Goal: Task Accomplishment & Management: Use online tool/utility

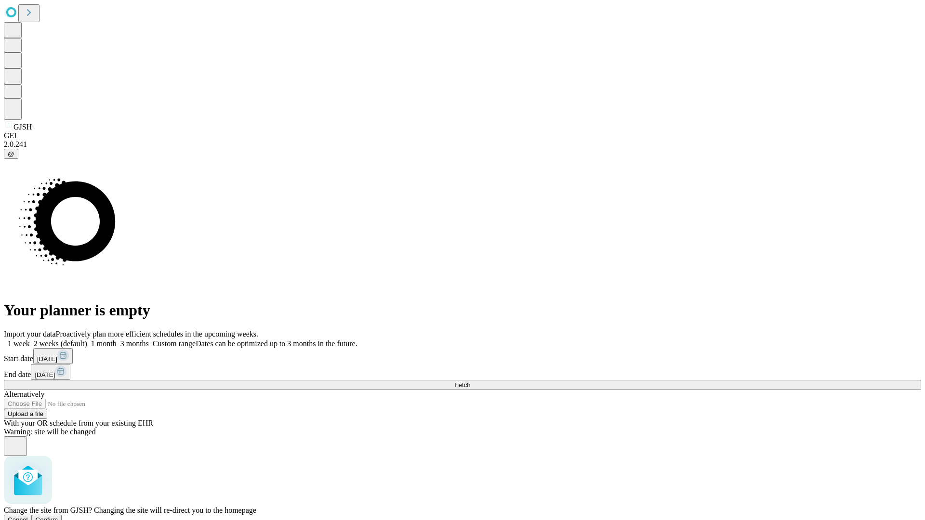
click at [58, 517] on span "Confirm" at bounding box center [47, 520] width 23 height 7
click at [117, 340] on label "1 month" at bounding box center [101, 344] width 29 height 8
click at [470, 382] on span "Fetch" at bounding box center [462, 385] width 16 height 7
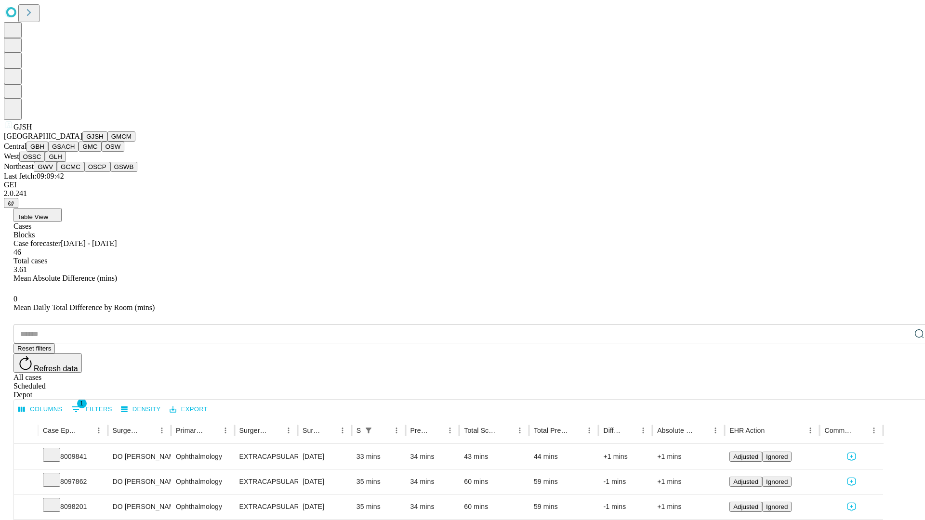
click at [107, 142] on button "GMCM" at bounding box center [121, 137] width 28 height 10
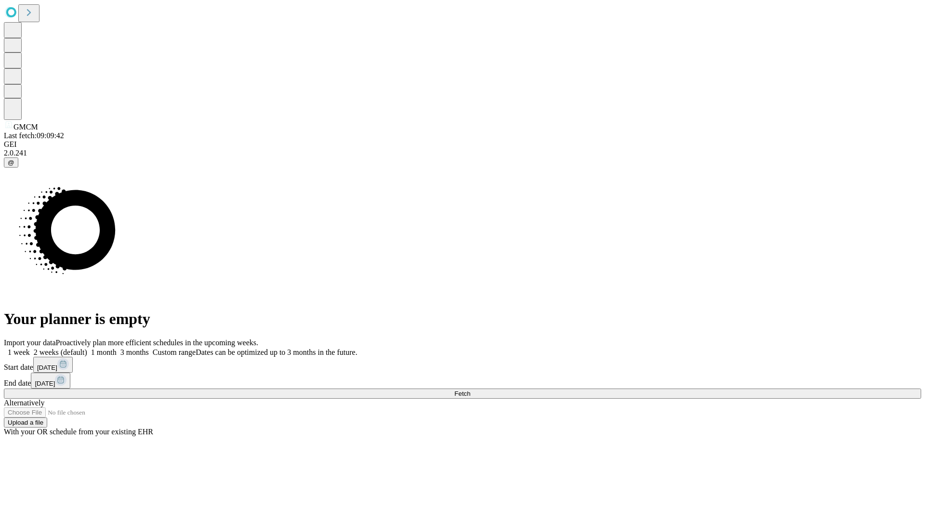
click at [117, 348] on label "1 month" at bounding box center [101, 352] width 29 height 8
click at [470, 390] on span "Fetch" at bounding box center [462, 393] width 16 height 7
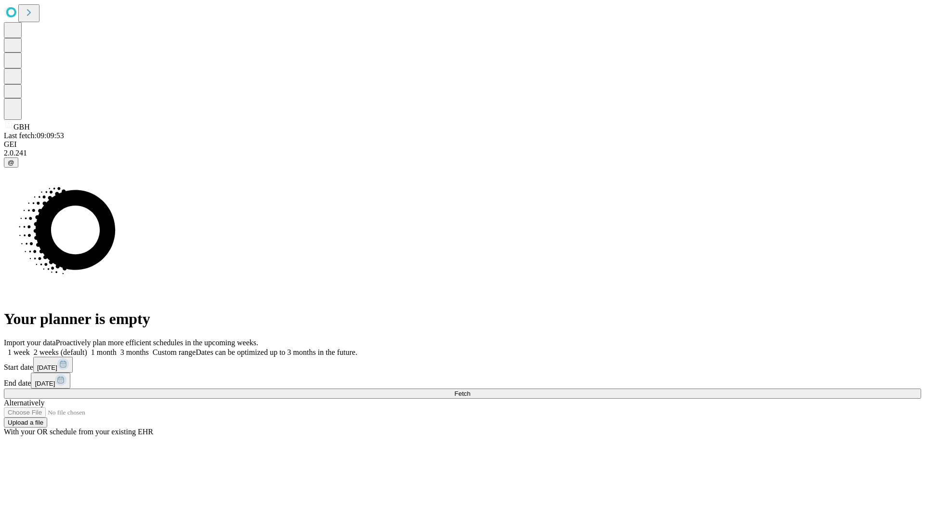
click at [117, 348] on label "1 month" at bounding box center [101, 352] width 29 height 8
click at [470, 390] on span "Fetch" at bounding box center [462, 393] width 16 height 7
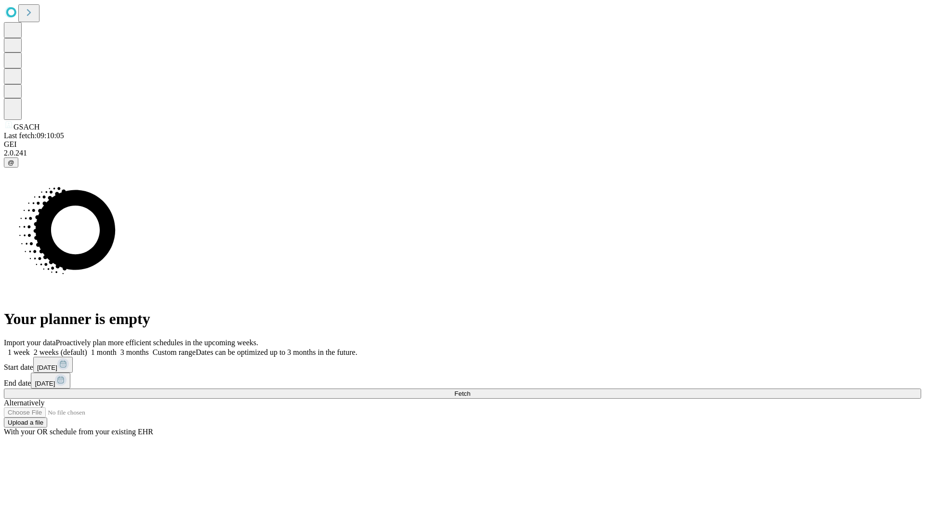
click at [117, 348] on label "1 month" at bounding box center [101, 352] width 29 height 8
click at [470, 390] on span "Fetch" at bounding box center [462, 393] width 16 height 7
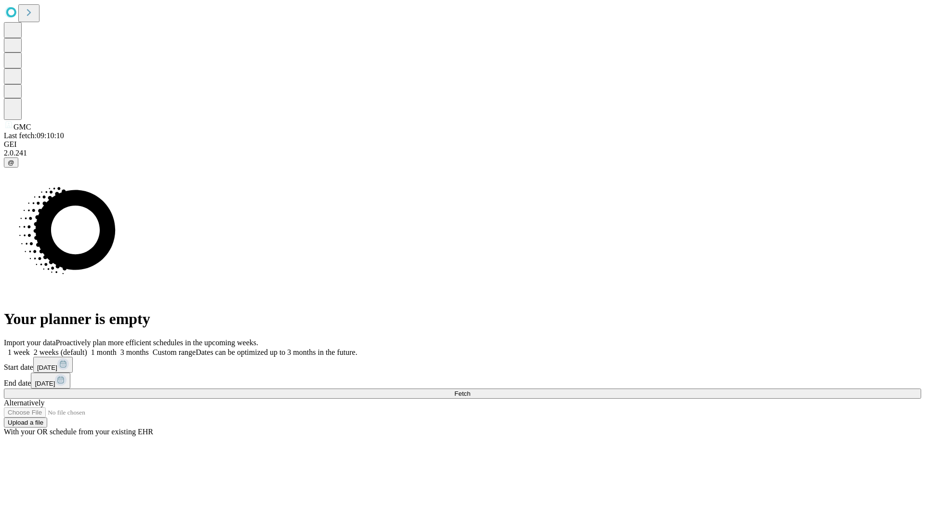
click at [117, 348] on label "1 month" at bounding box center [101, 352] width 29 height 8
click at [470, 390] on span "Fetch" at bounding box center [462, 393] width 16 height 7
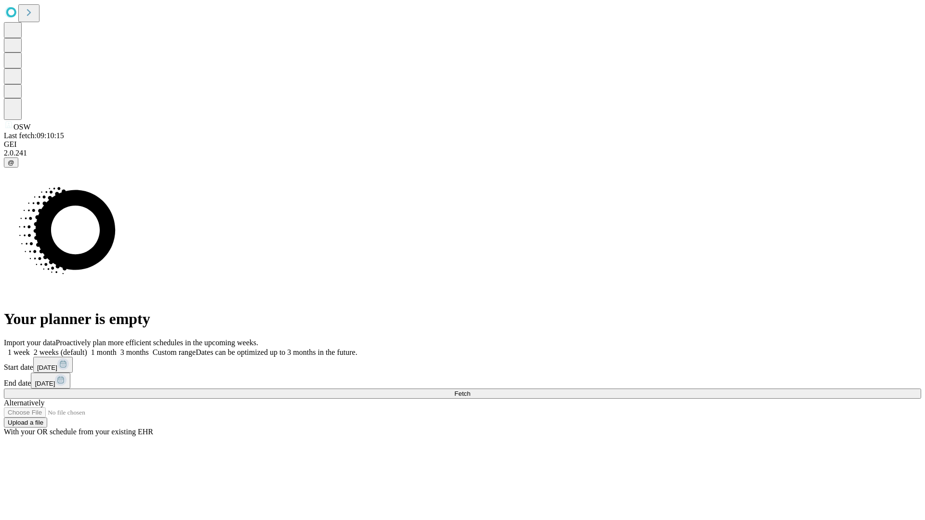
click at [117, 348] on label "1 month" at bounding box center [101, 352] width 29 height 8
click at [470, 390] on span "Fetch" at bounding box center [462, 393] width 16 height 7
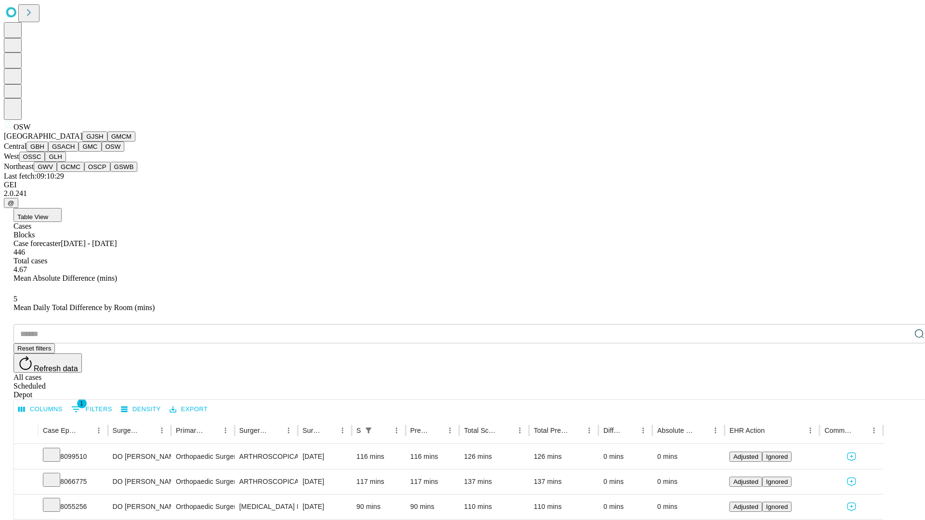
click at [45, 162] on button "OSSC" at bounding box center [32, 157] width 26 height 10
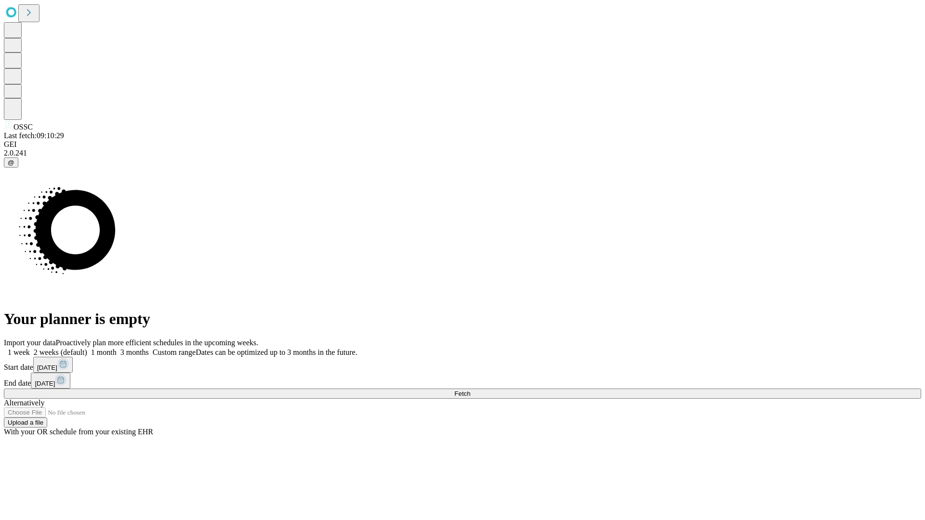
click at [117, 348] on label "1 month" at bounding box center [101, 352] width 29 height 8
click at [470, 390] on span "Fetch" at bounding box center [462, 393] width 16 height 7
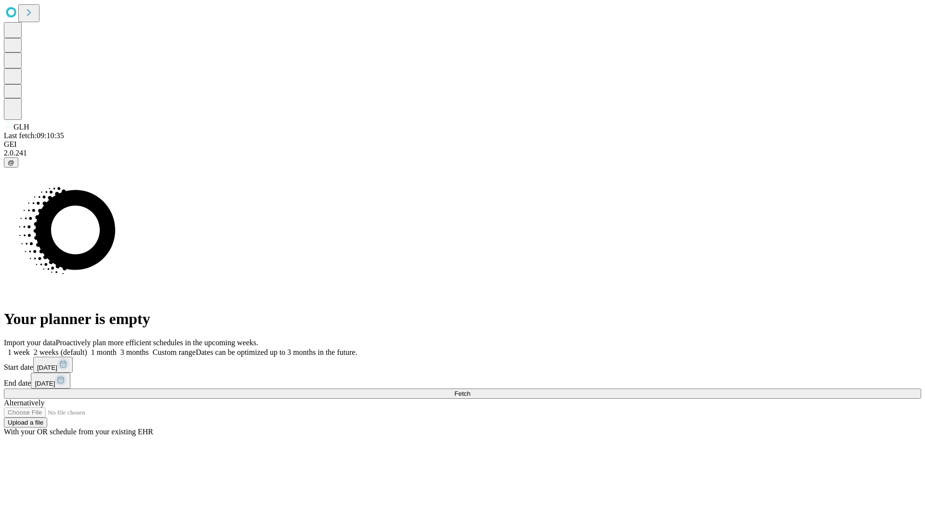
click at [117, 348] on label "1 month" at bounding box center [101, 352] width 29 height 8
click at [470, 390] on span "Fetch" at bounding box center [462, 393] width 16 height 7
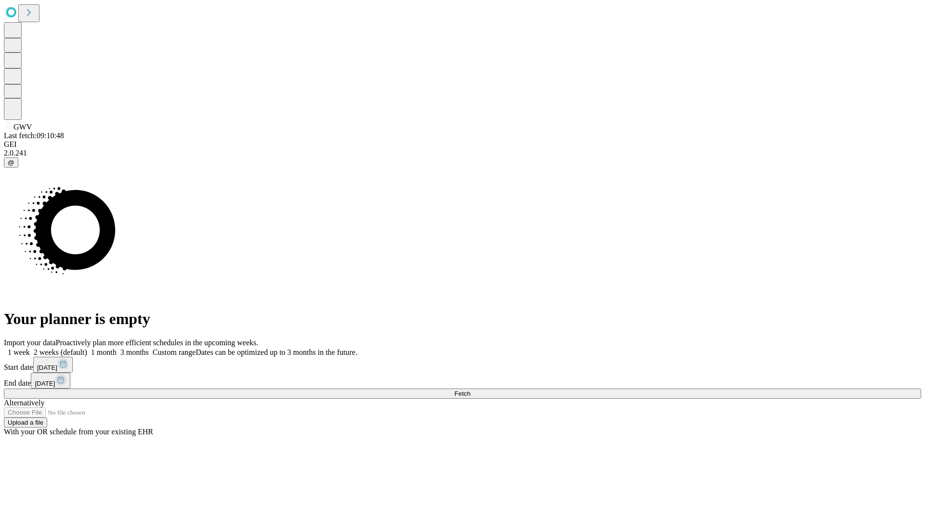
click at [470, 390] on span "Fetch" at bounding box center [462, 393] width 16 height 7
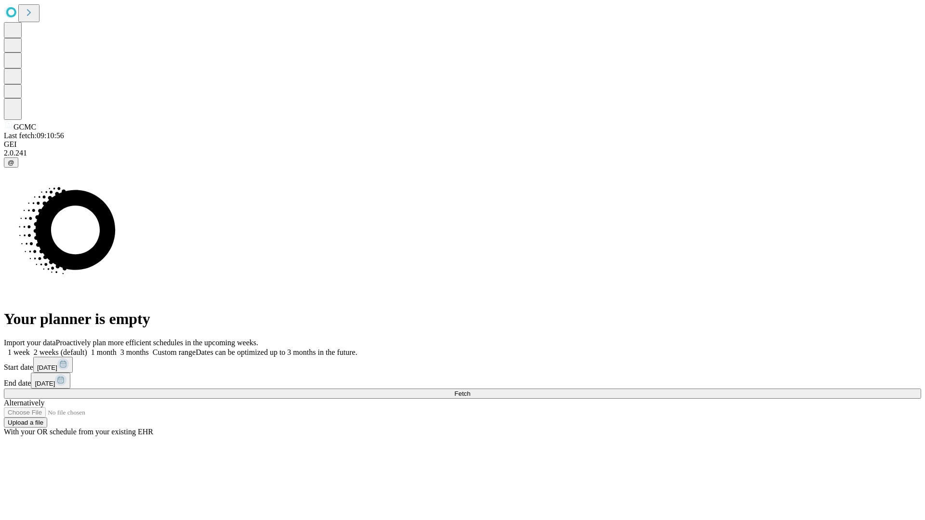
click at [117, 348] on label "1 month" at bounding box center [101, 352] width 29 height 8
click at [470, 390] on span "Fetch" at bounding box center [462, 393] width 16 height 7
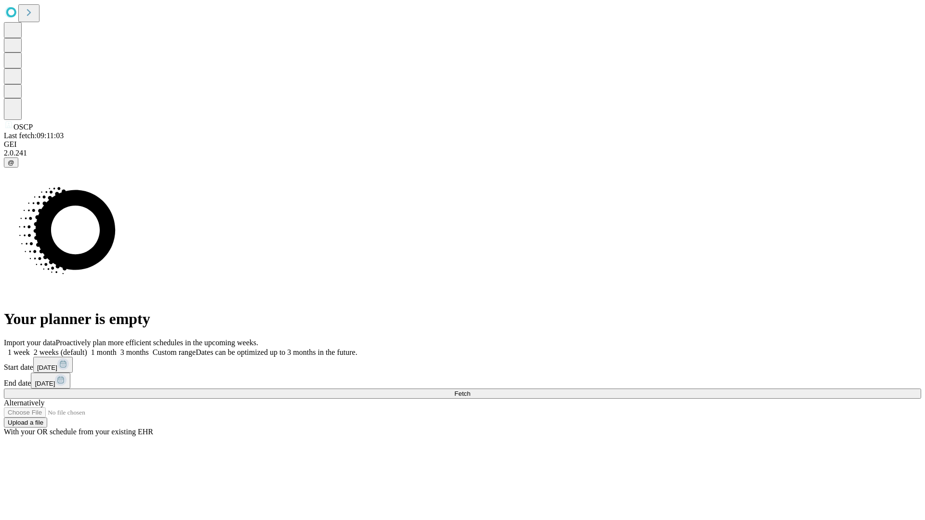
click at [117, 348] on label "1 month" at bounding box center [101, 352] width 29 height 8
click at [470, 390] on span "Fetch" at bounding box center [462, 393] width 16 height 7
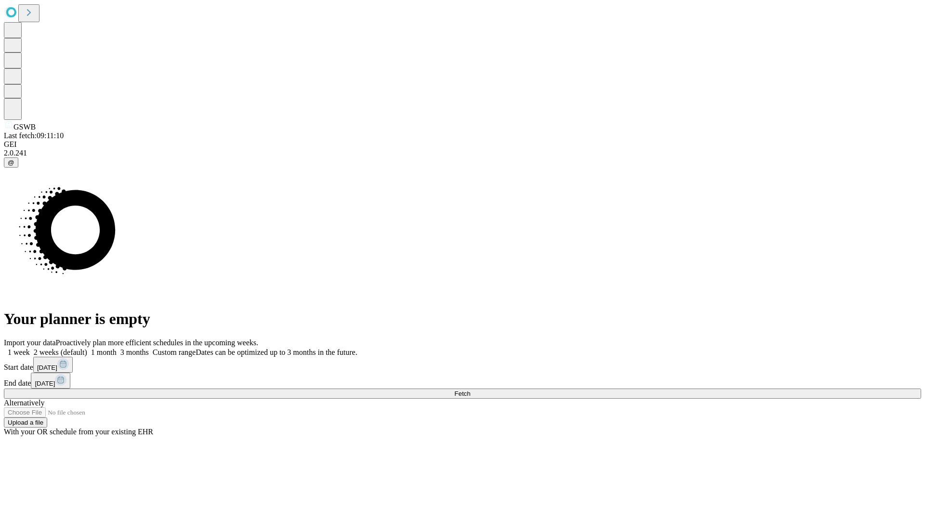
click at [117, 348] on label "1 month" at bounding box center [101, 352] width 29 height 8
click at [470, 390] on span "Fetch" at bounding box center [462, 393] width 16 height 7
